Goal: Task Accomplishment & Management: Manage account settings

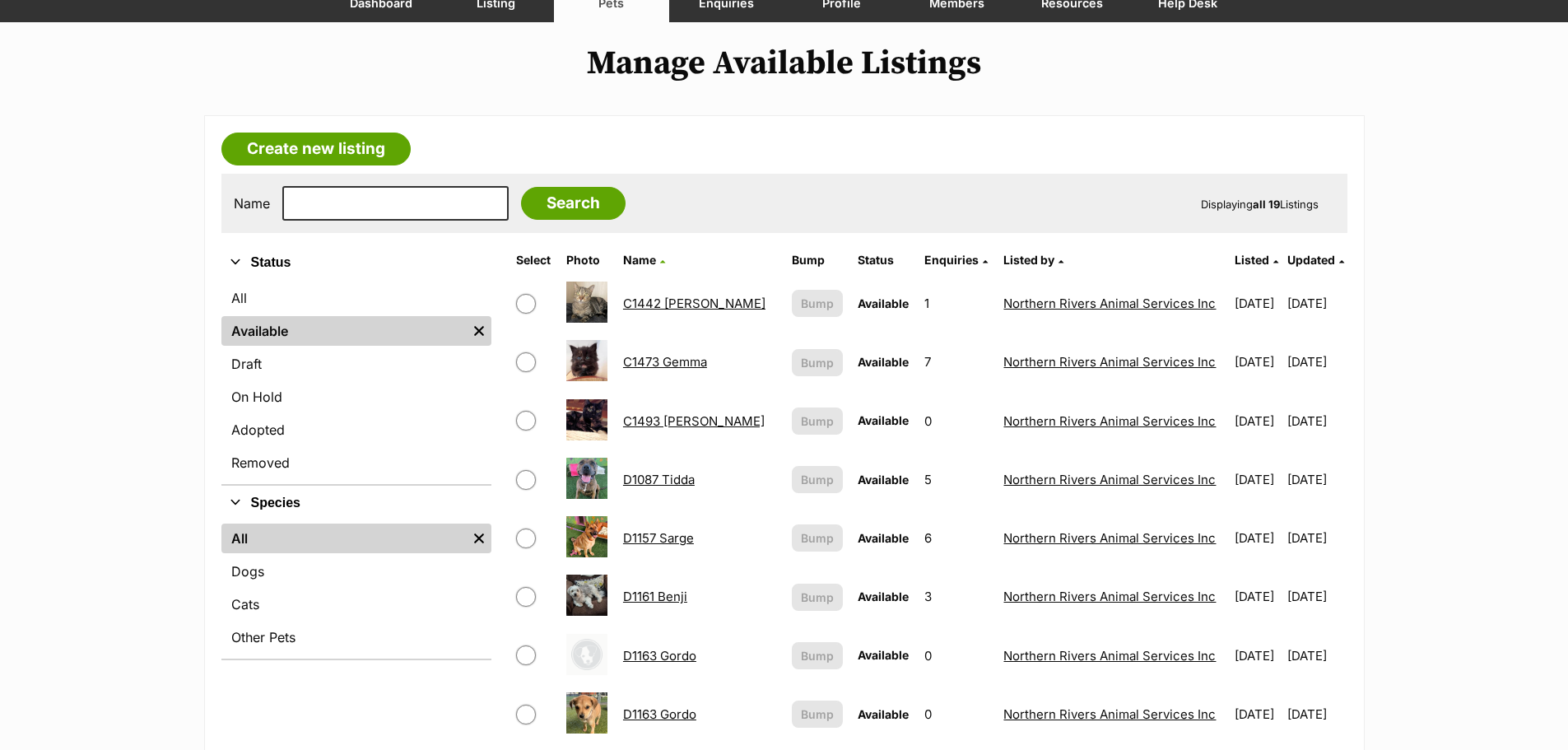
click at [672, 362] on link "C1473 Gemma" at bounding box center [665, 362] width 84 height 16
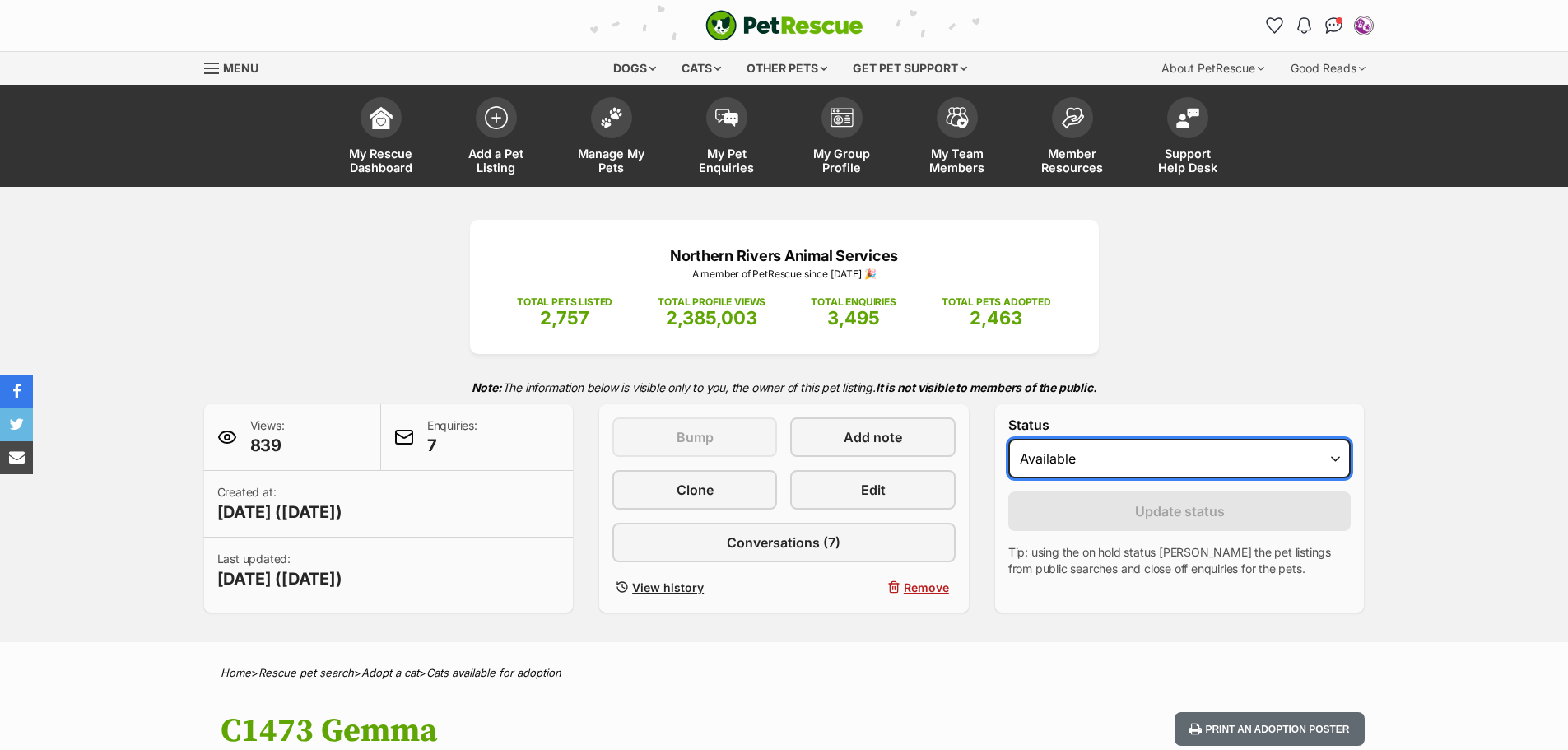
click at [1339, 459] on select "Draft - not available as listing has enquires Available On hold Adopted" at bounding box center [1180, 458] width 343 height 39
select select "on_hold"
click at [1009, 438] on select "Draft - not available as listing has enquires Available On hold Adopted" at bounding box center [1180, 458] width 343 height 39
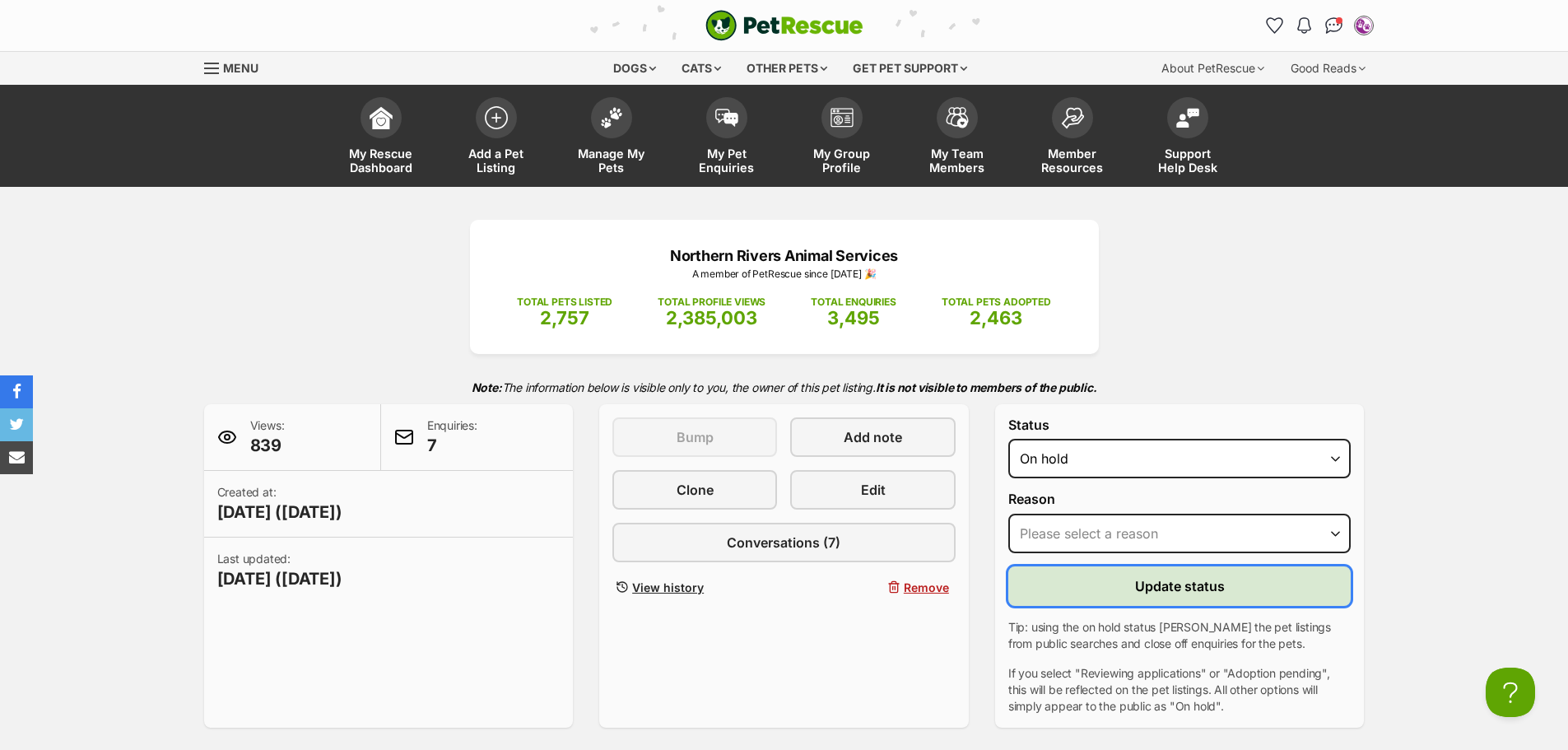
click at [1182, 588] on span "Update status" at bounding box center [1180, 586] width 90 height 20
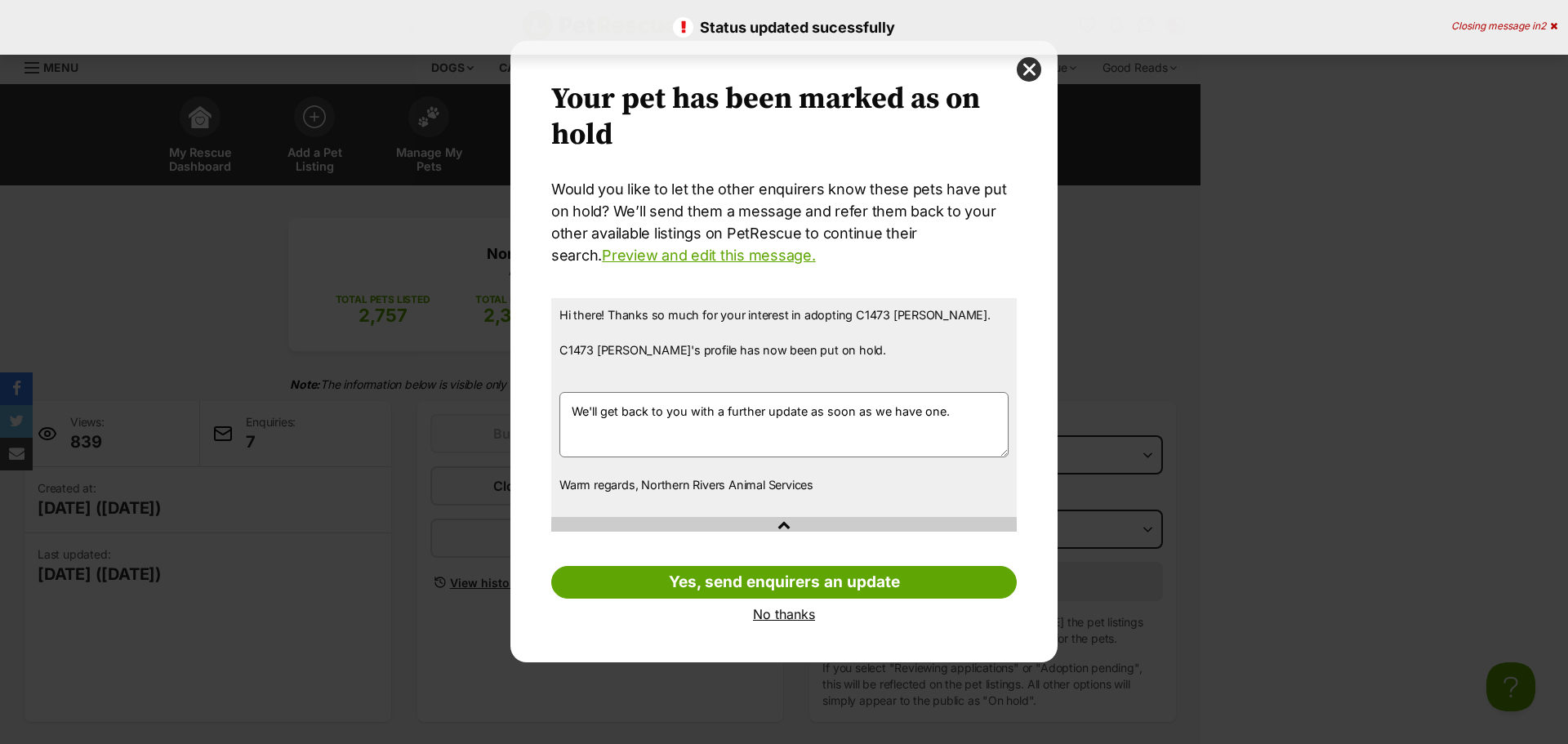
click at [786, 614] on link "No thanks" at bounding box center [784, 614] width 466 height 15
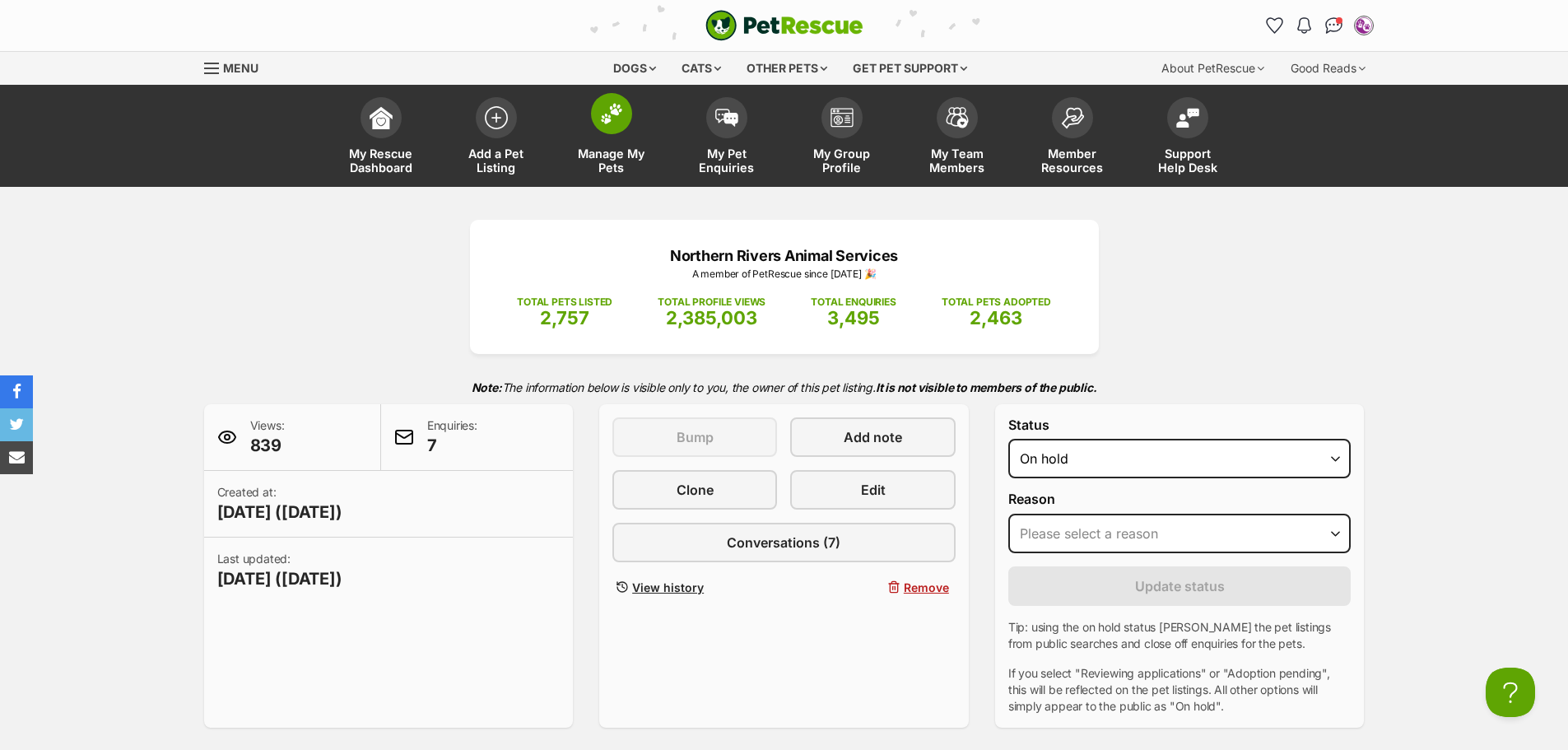
click at [629, 142] on link "Manage My Pets" at bounding box center [612, 138] width 115 height 98
